Goal: Task Accomplishment & Management: Use online tool/utility

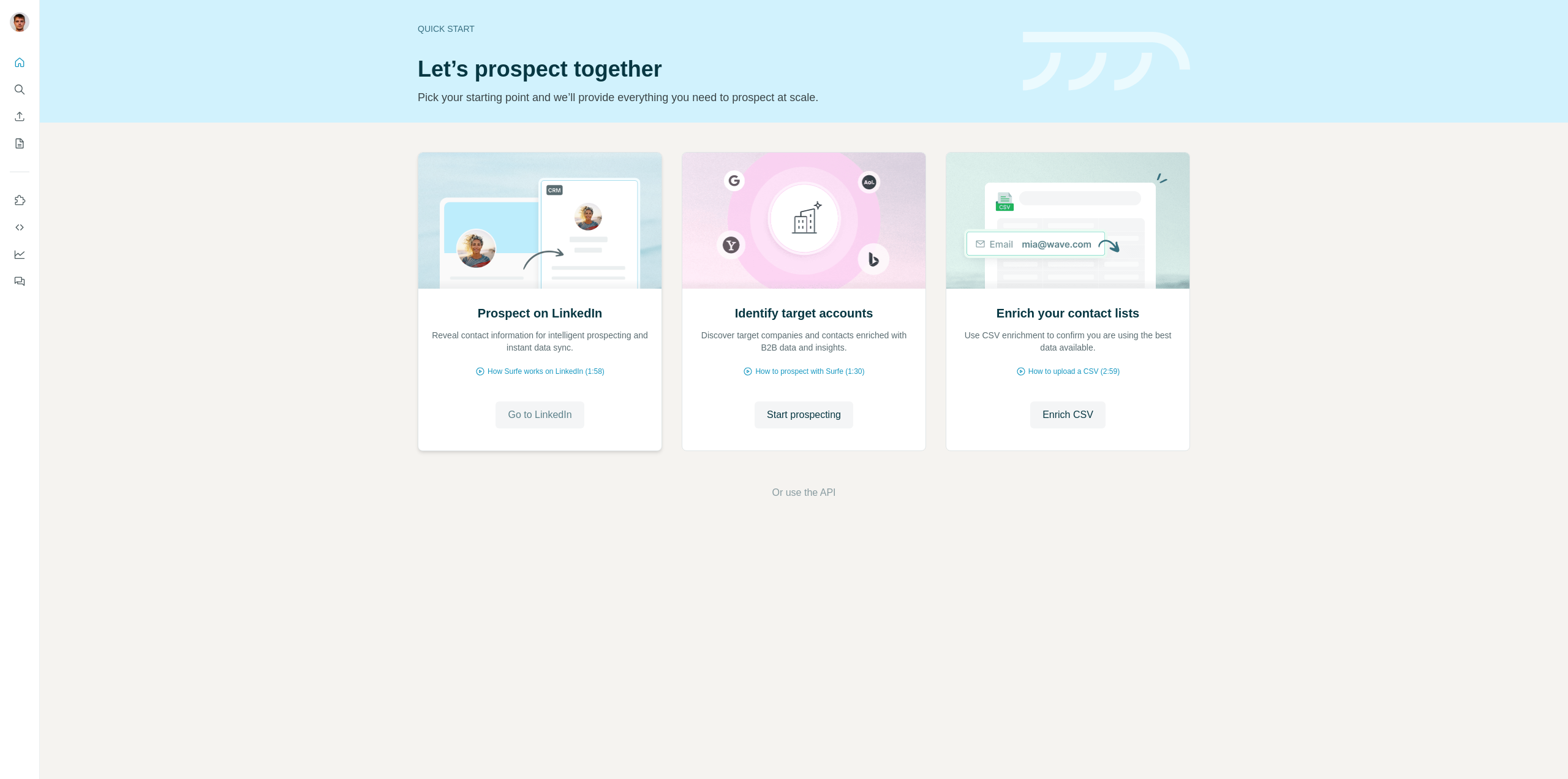
click at [578, 413] on button "Go to LinkedIn" at bounding box center [540, 415] width 88 height 27
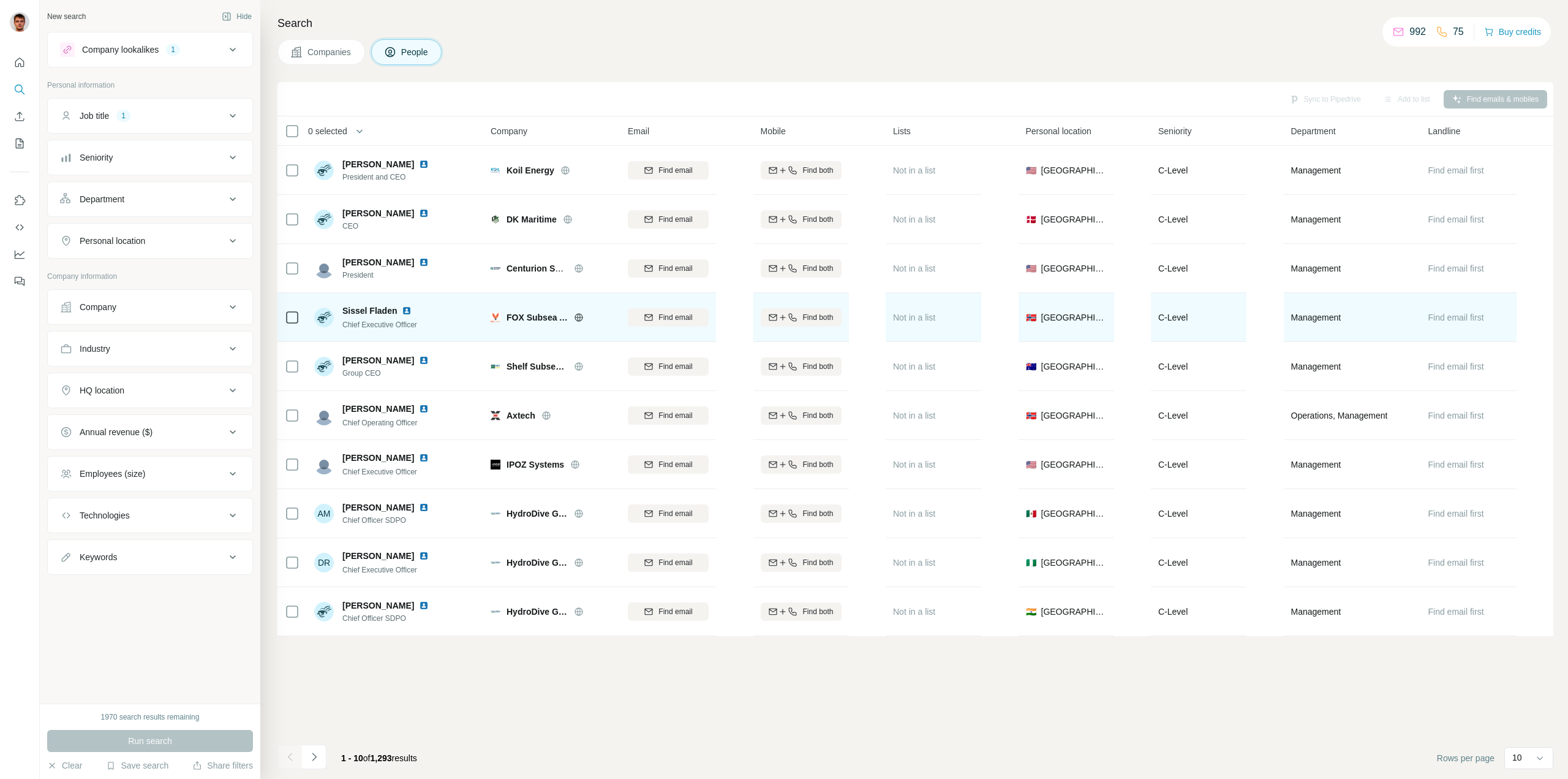
click at [579, 313] on icon at bounding box center [579, 317] width 3 height 8
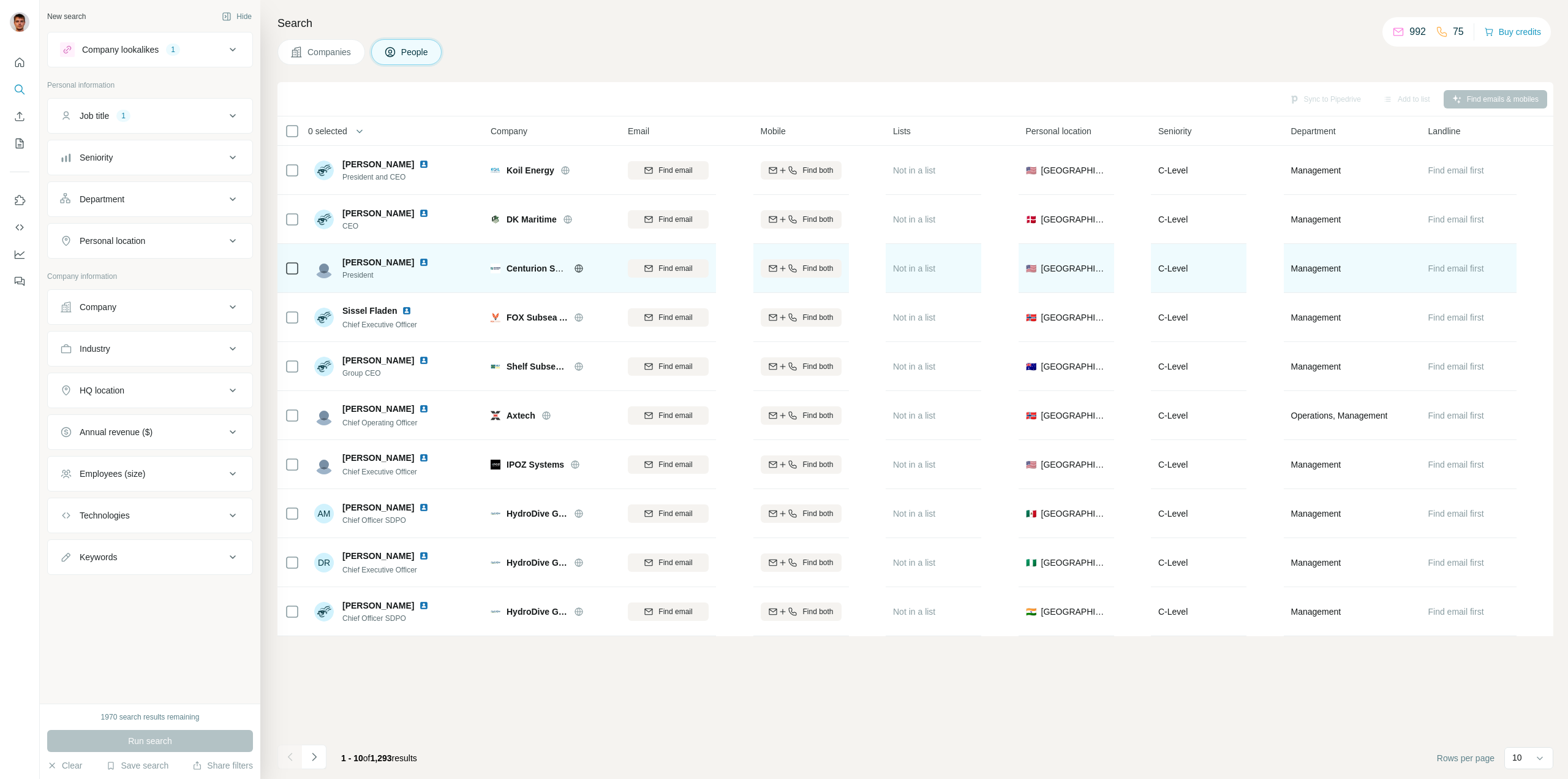
click at [581, 271] on icon at bounding box center [579, 268] width 8 height 8
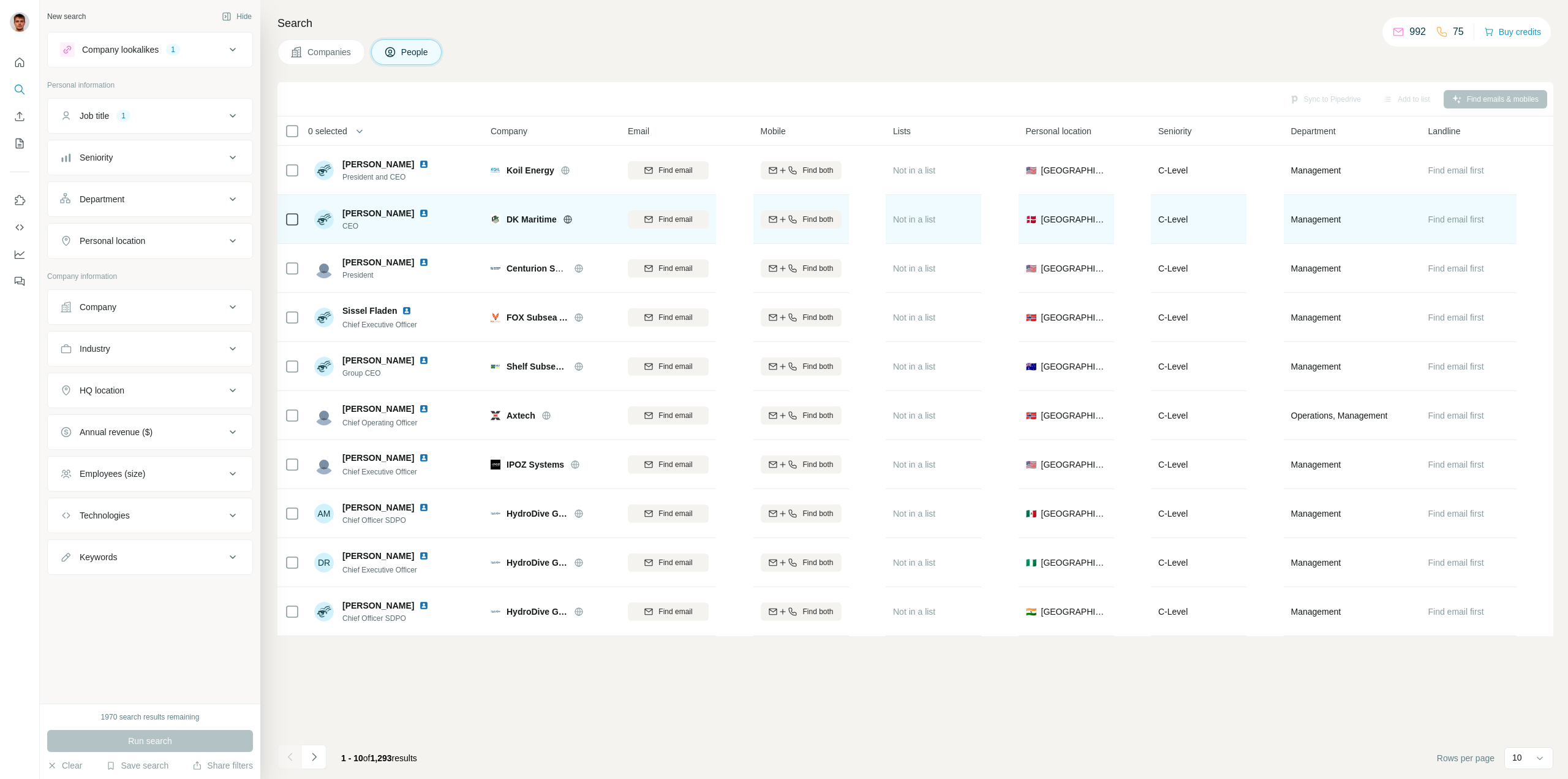
click at [569, 219] on icon at bounding box center [568, 219] width 3 height 8
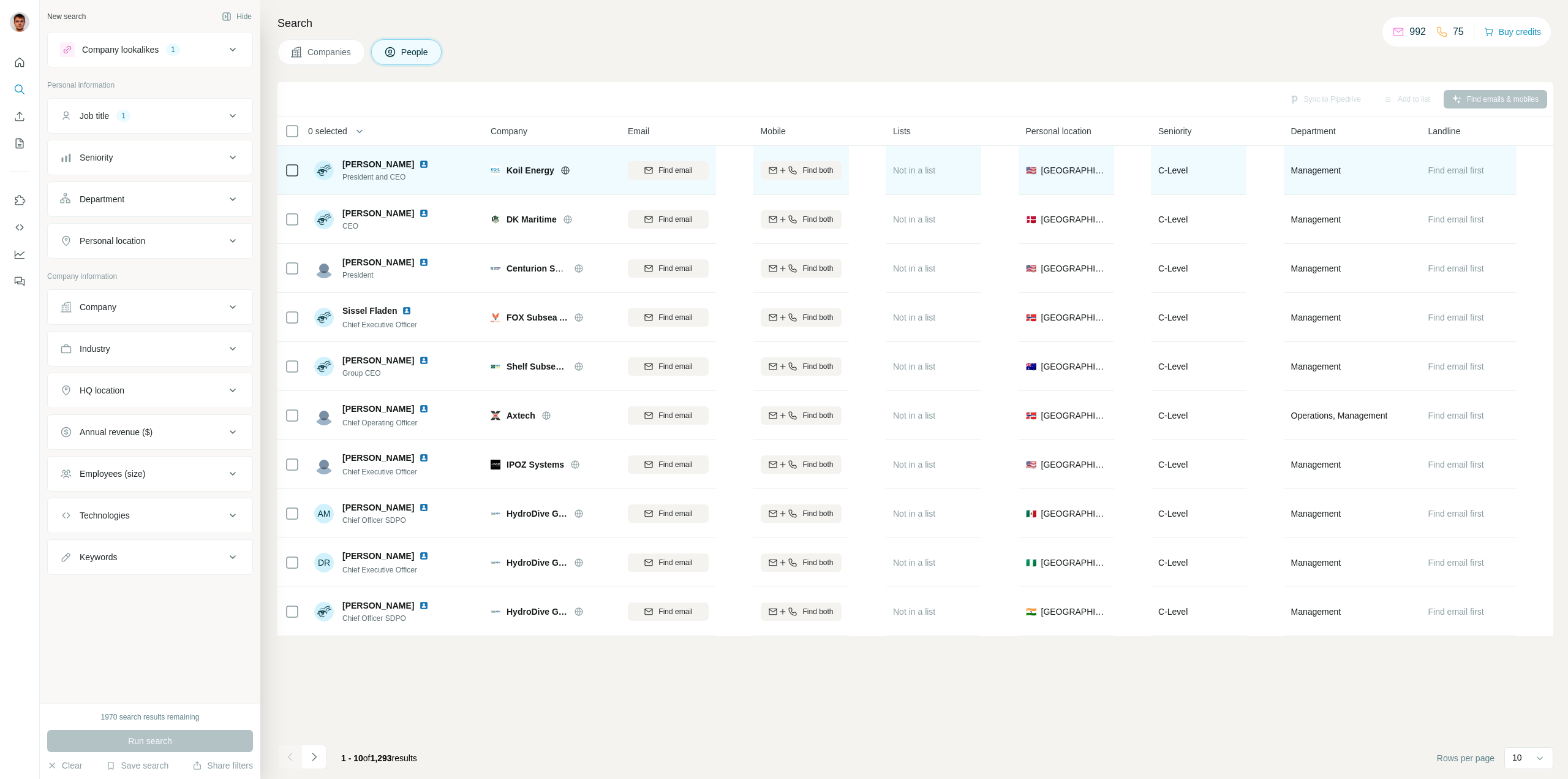
click at [564, 168] on icon at bounding box center [565, 170] width 10 height 10
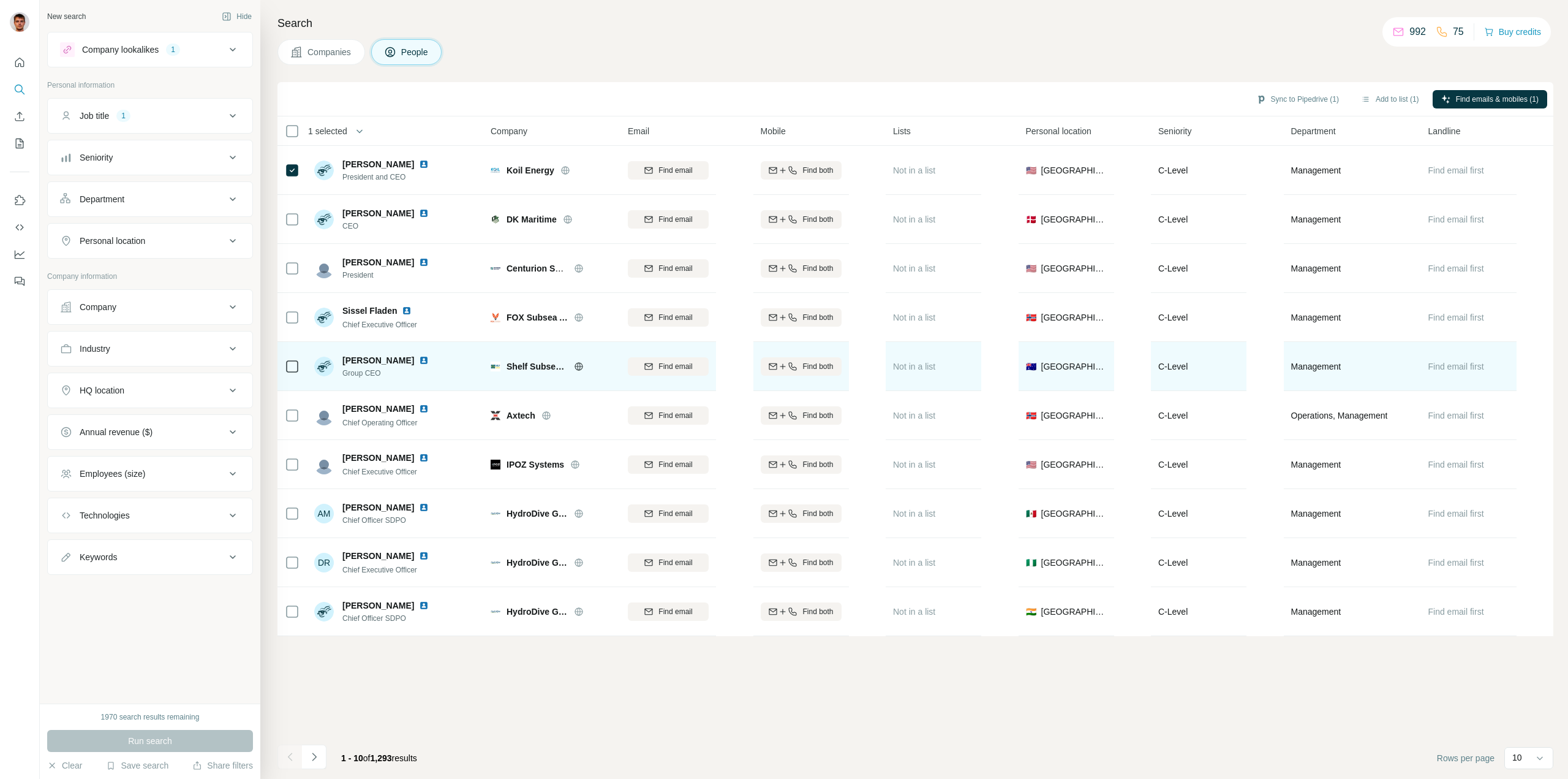
click at [579, 364] on icon at bounding box center [579, 366] width 10 height 10
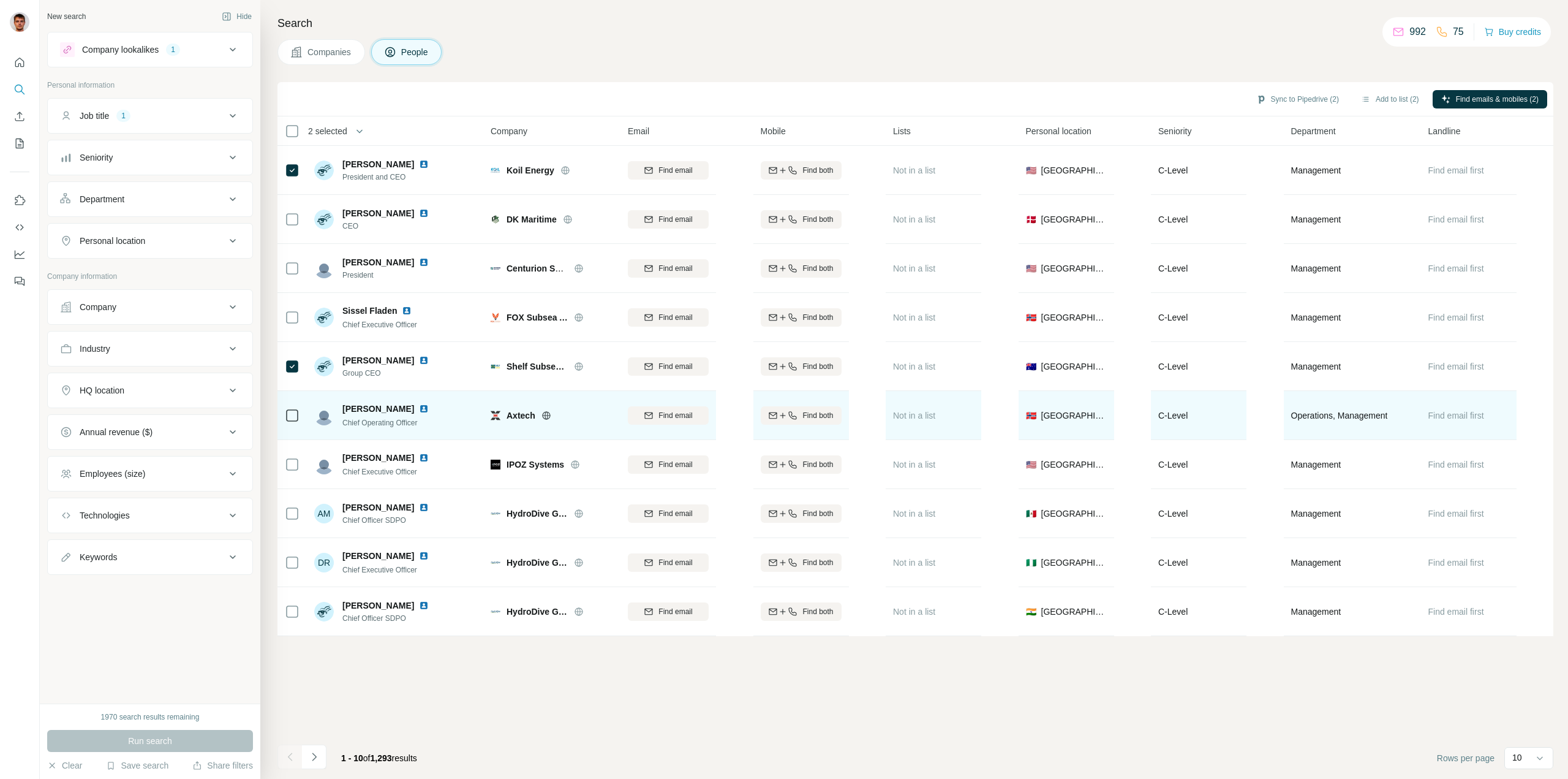
click at [548, 414] on icon at bounding box center [546, 415] width 3 height 8
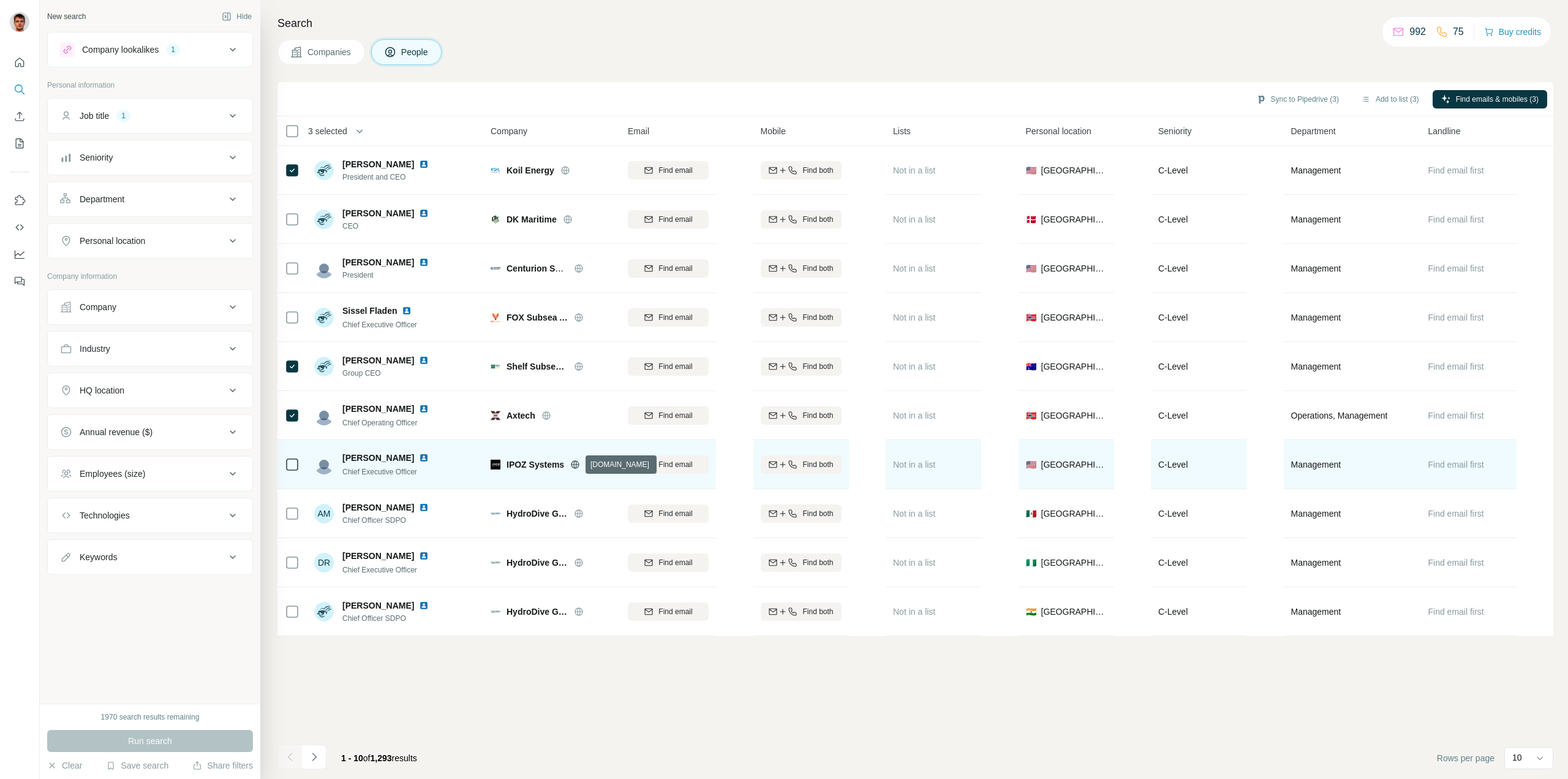
click at [573, 464] on icon at bounding box center [576, 464] width 8 height 1
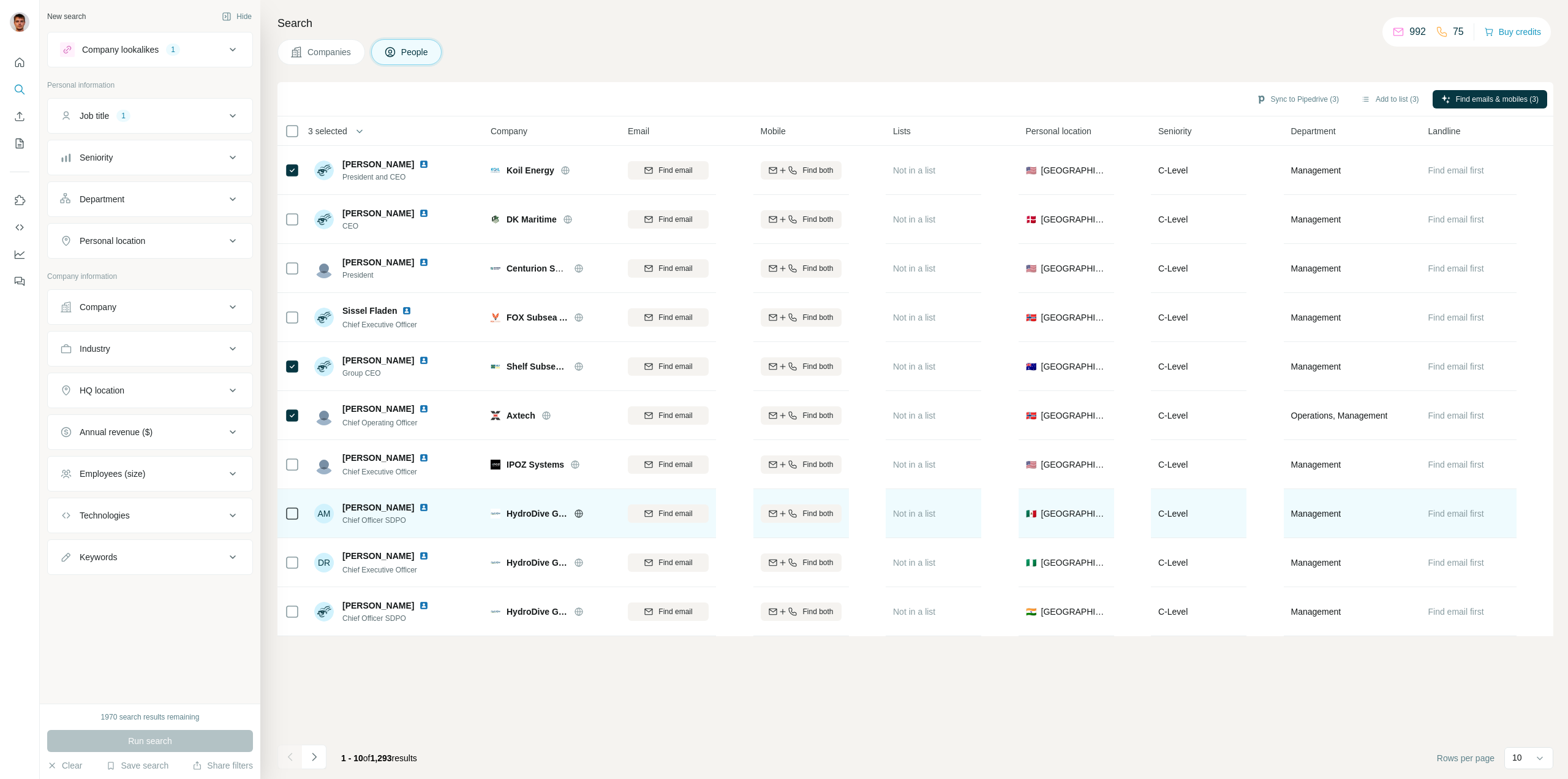
click at [579, 512] on icon at bounding box center [579, 513] width 10 height 10
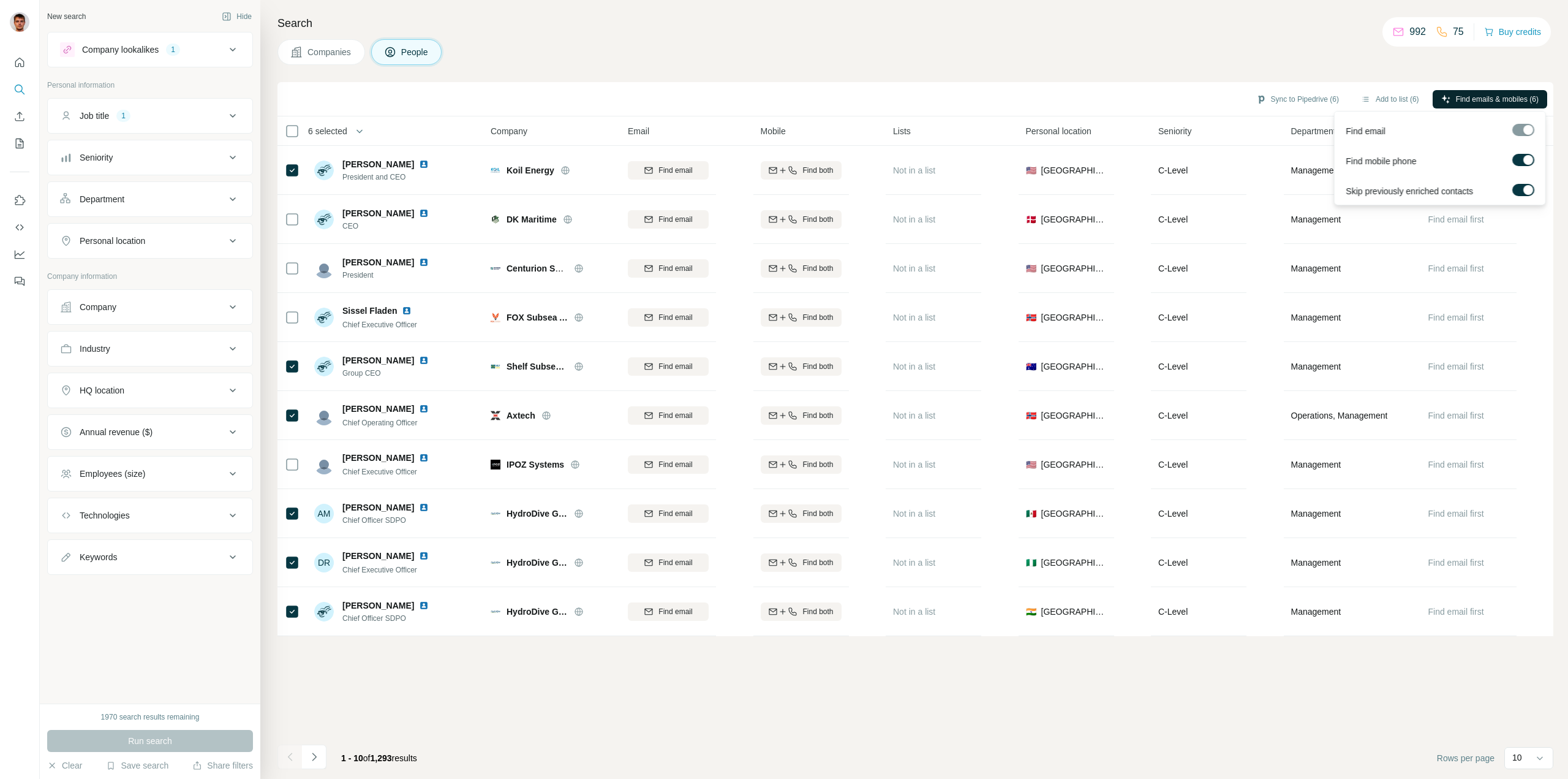
click at [1471, 101] on span "Find emails & mobiles (6)" at bounding box center [1497, 99] width 83 height 11
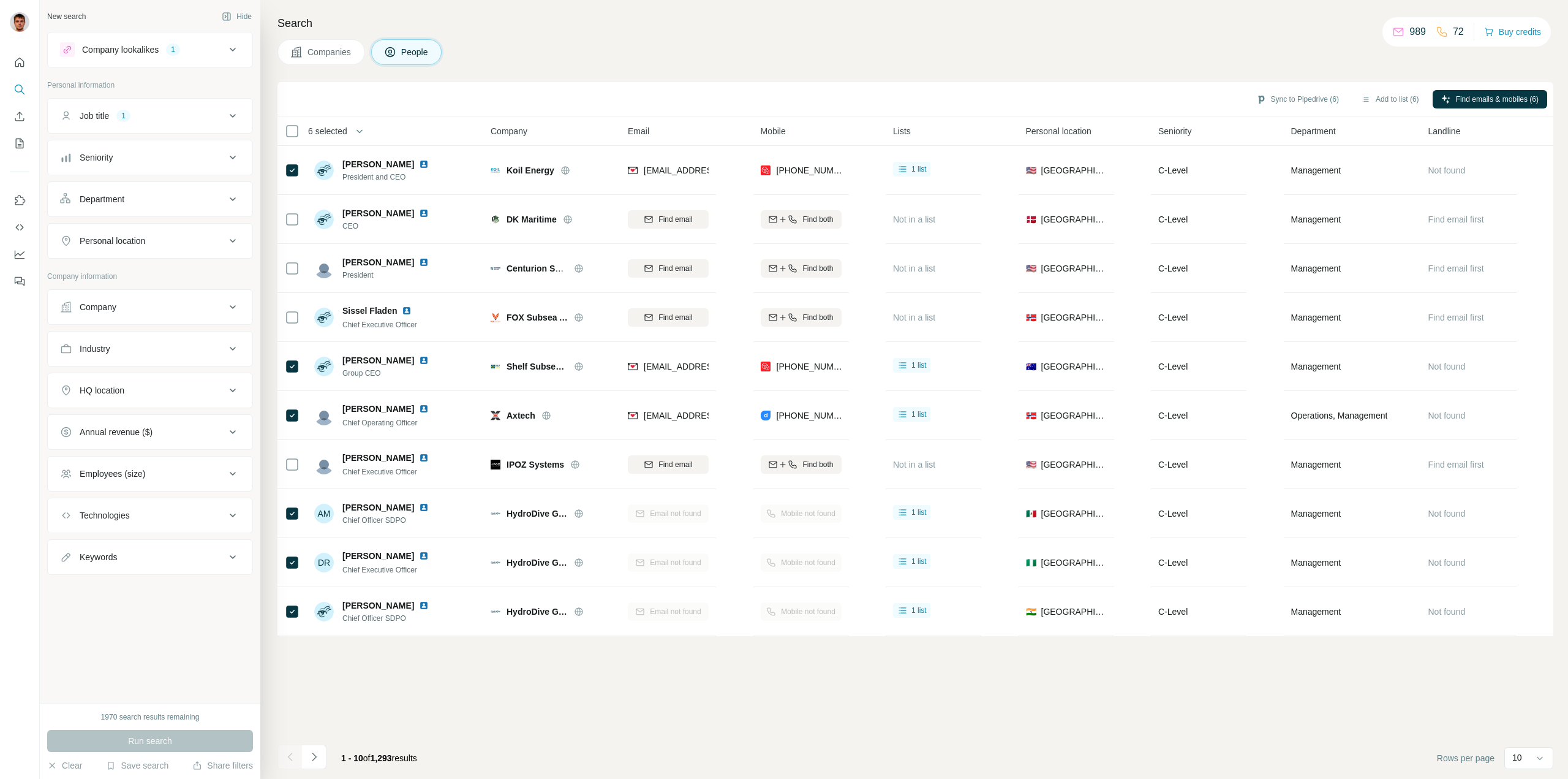
click at [707, 670] on div "Sync to Pipedrive (6) Add to list (6) Find emails & mobiles (6) 6 selected Peop…" at bounding box center [915, 430] width 1276 height 697
click at [1288, 98] on button "Sync to Pipedrive (3)" at bounding box center [1297, 99] width 100 height 19
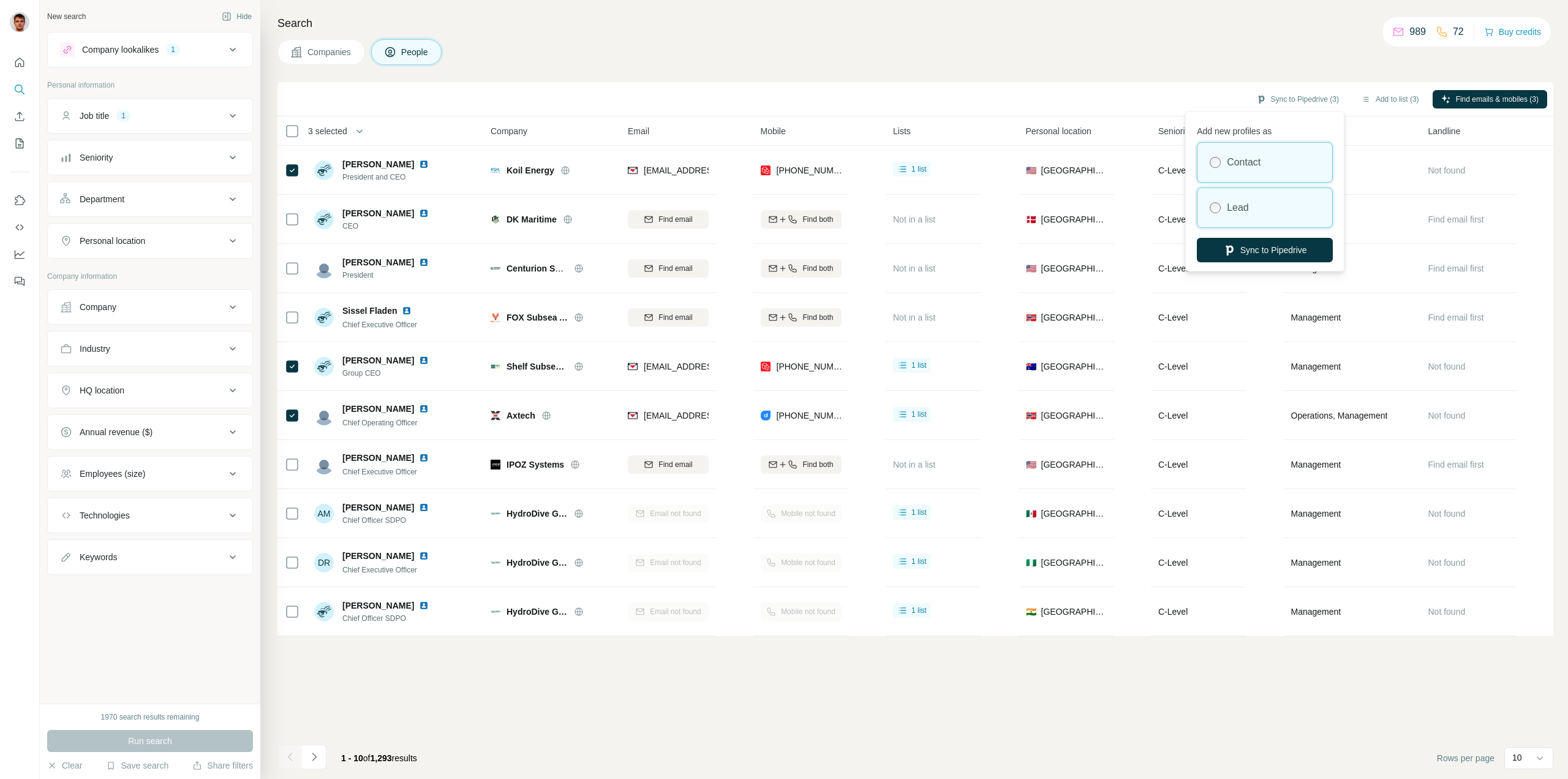
click at [1225, 202] on div "Lead" at bounding box center [1265, 208] width 135 height 40
click at [1265, 249] on button "Sync to Pipedrive" at bounding box center [1265, 250] width 136 height 25
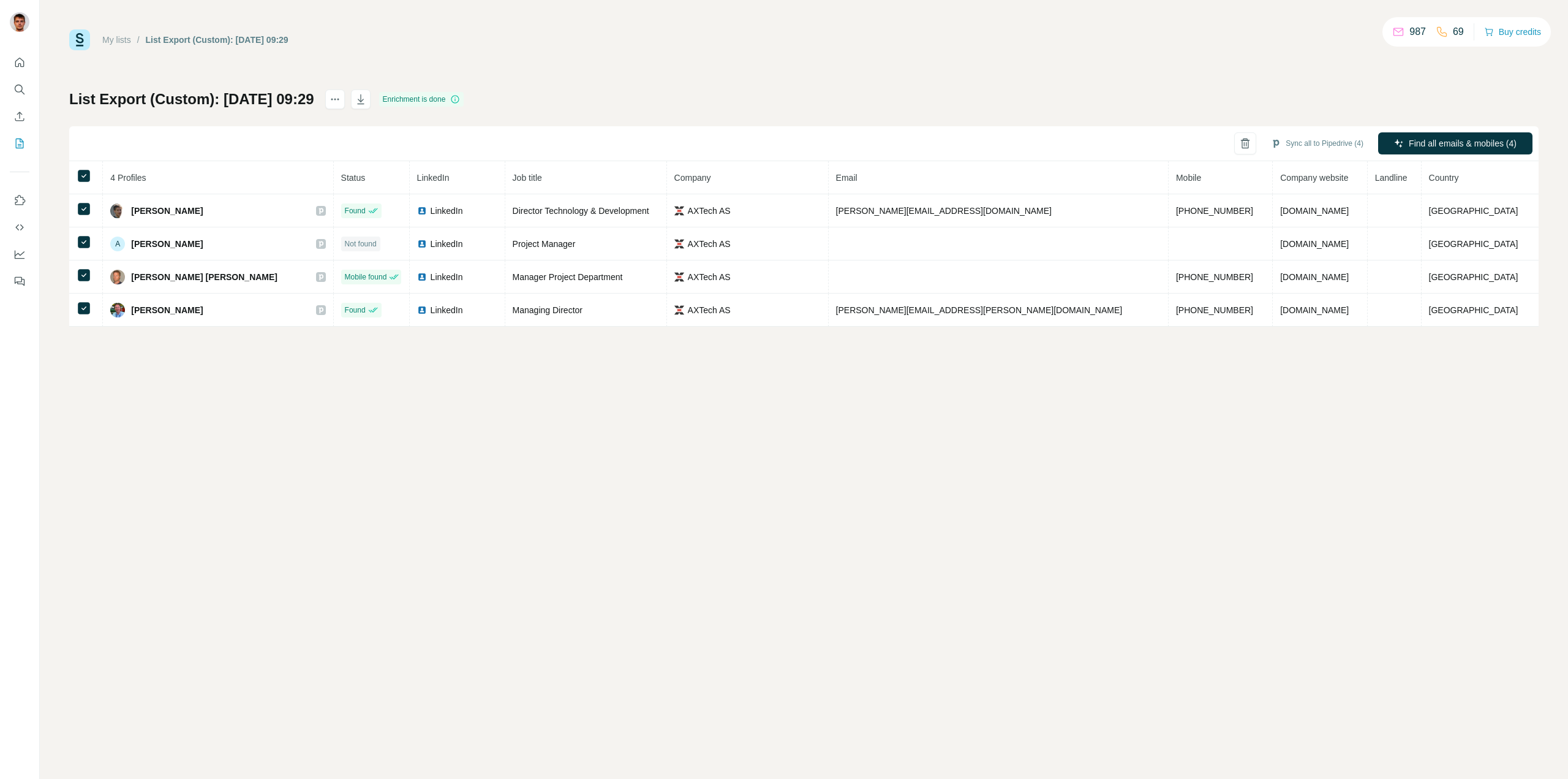
click at [225, 376] on div "My lists / List Export (Custom): 04/09/2025 09:29 987 69 Buy credits List Expor…" at bounding box center [803, 389] width 1528 height 779
click at [540, 102] on div "List Export (Custom): 04/09/2025 09:29 Enrichment is done Sync all to Pipedrive…" at bounding box center [803, 208] width 1470 height 237
click at [511, 390] on div "My lists / List Export (Custom): 04/09/2025 09:29 987 69 Buy credits List Expor…" at bounding box center [803, 389] width 1528 height 779
click at [1340, 146] on button "Sync all to Pipedrive (4)" at bounding box center [1317, 143] width 110 height 19
click at [1321, 359] on div "My lists / List Export (Custom): 04/09/2025 09:29 987 69 Buy credits List Expor…" at bounding box center [803, 389] width 1528 height 779
